Goal: Task Accomplishment & Management: Manage account settings

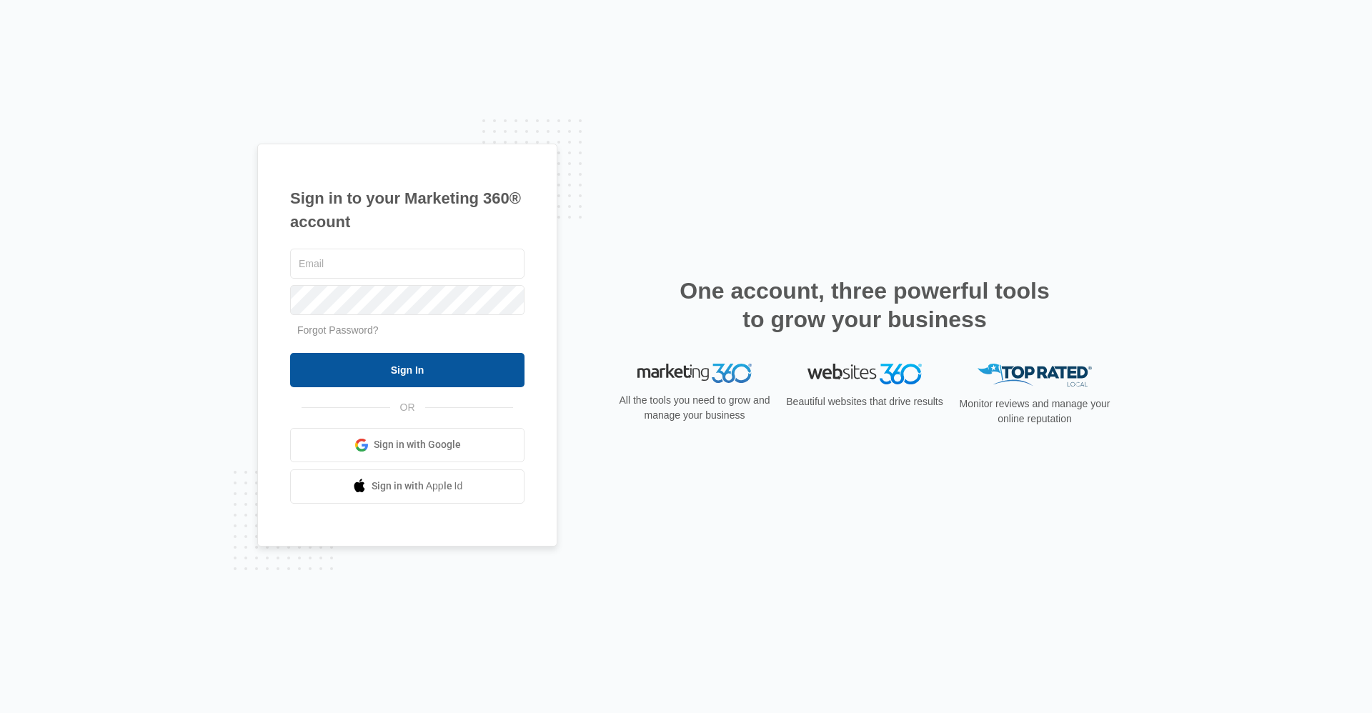
type input "[EMAIL_ADDRESS][DOMAIN_NAME]"
click at [476, 376] on input "Sign In" at bounding box center [407, 370] width 234 height 34
